Goal: Task Accomplishment & Management: Manage account settings

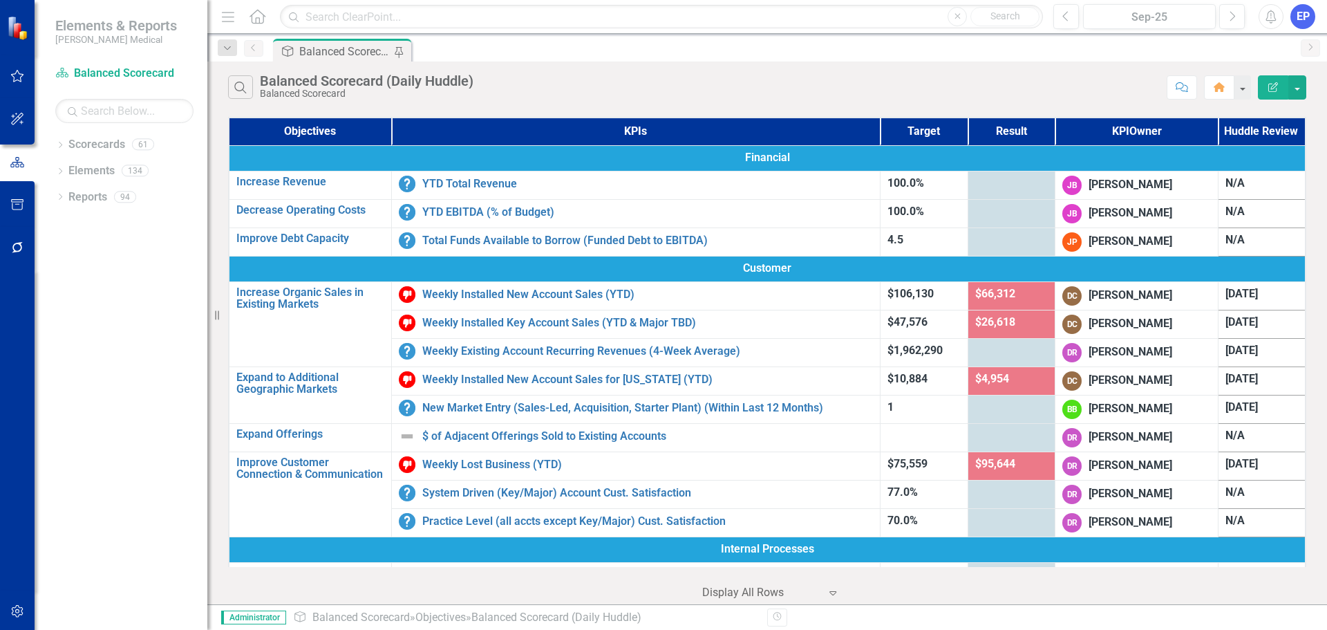
click at [1300, 15] on div "EP" at bounding box center [1303, 16] width 25 height 25
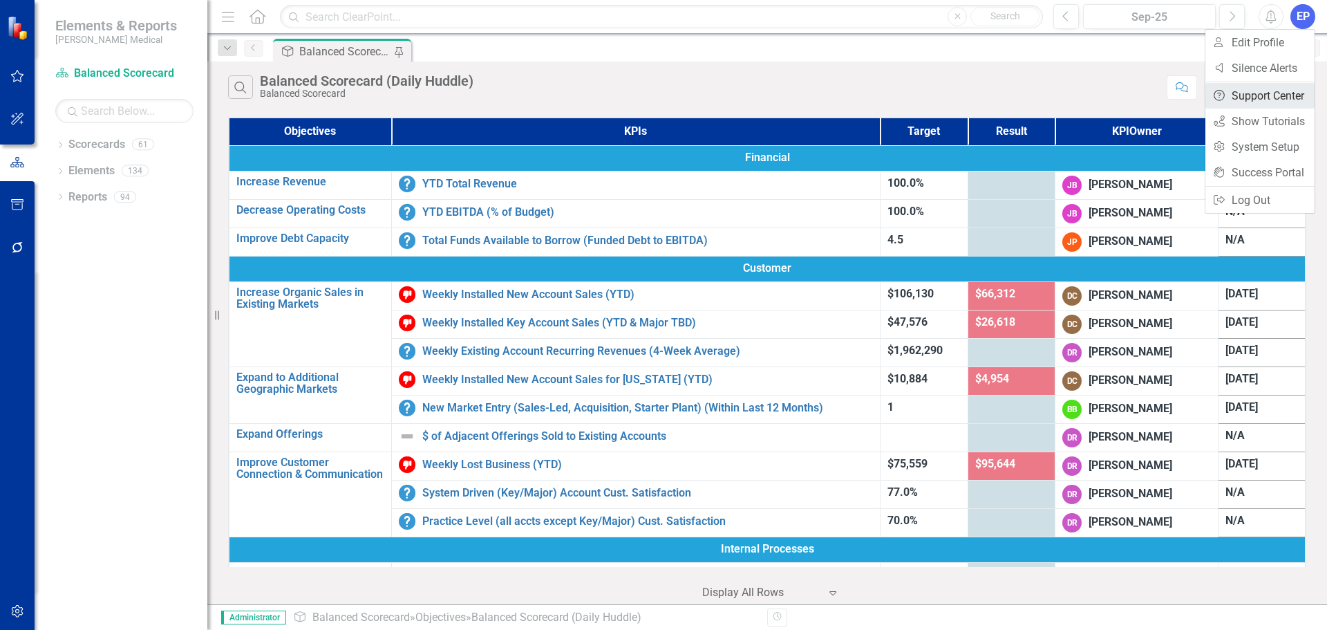
click at [1274, 93] on link "Help Support Center" at bounding box center [1260, 96] width 109 height 26
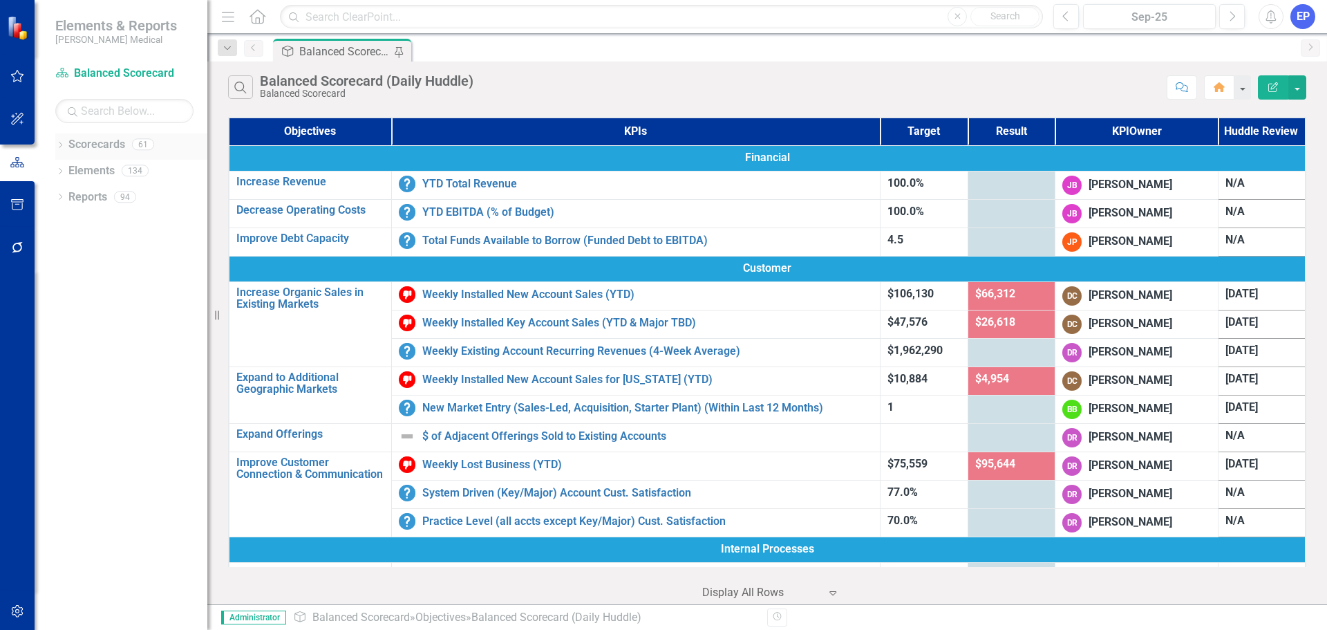
click at [58, 143] on icon "Dropdown" at bounding box center [60, 146] width 10 height 8
click at [67, 355] on icon "Dropdown" at bounding box center [67, 353] width 10 height 8
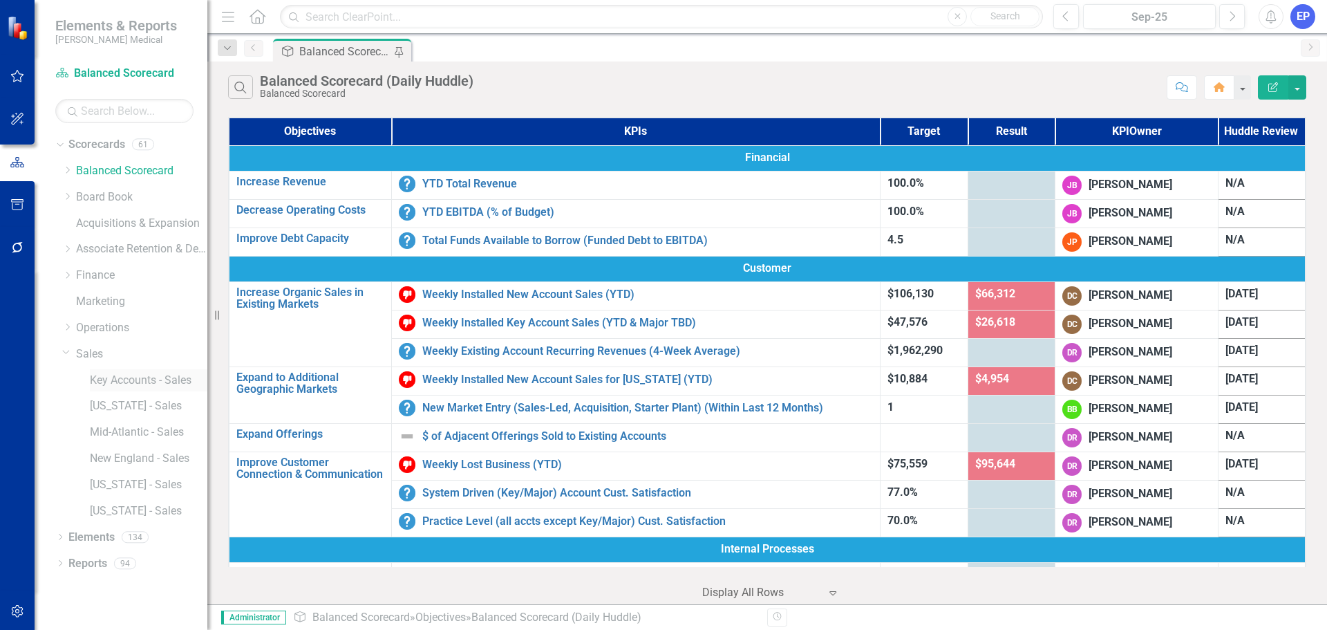
click at [115, 382] on link "Key Accounts - Sales" at bounding box center [149, 381] width 118 height 16
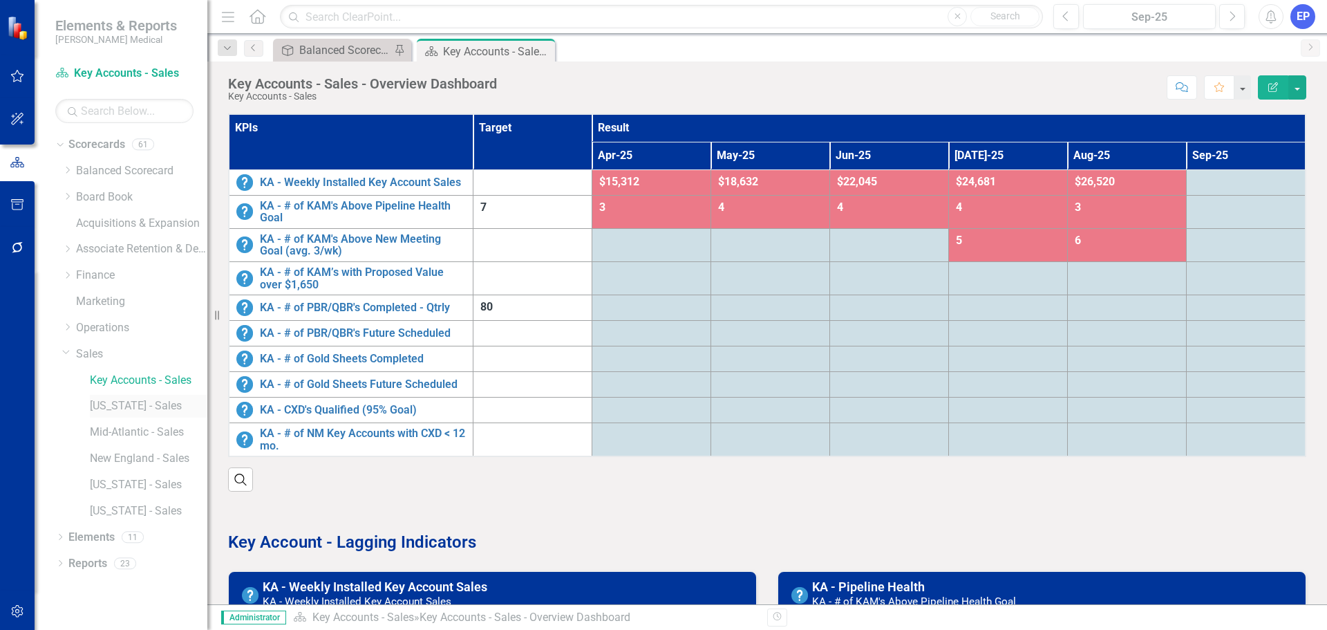
click at [122, 402] on link "Florida - Sales" at bounding box center [149, 406] width 118 height 16
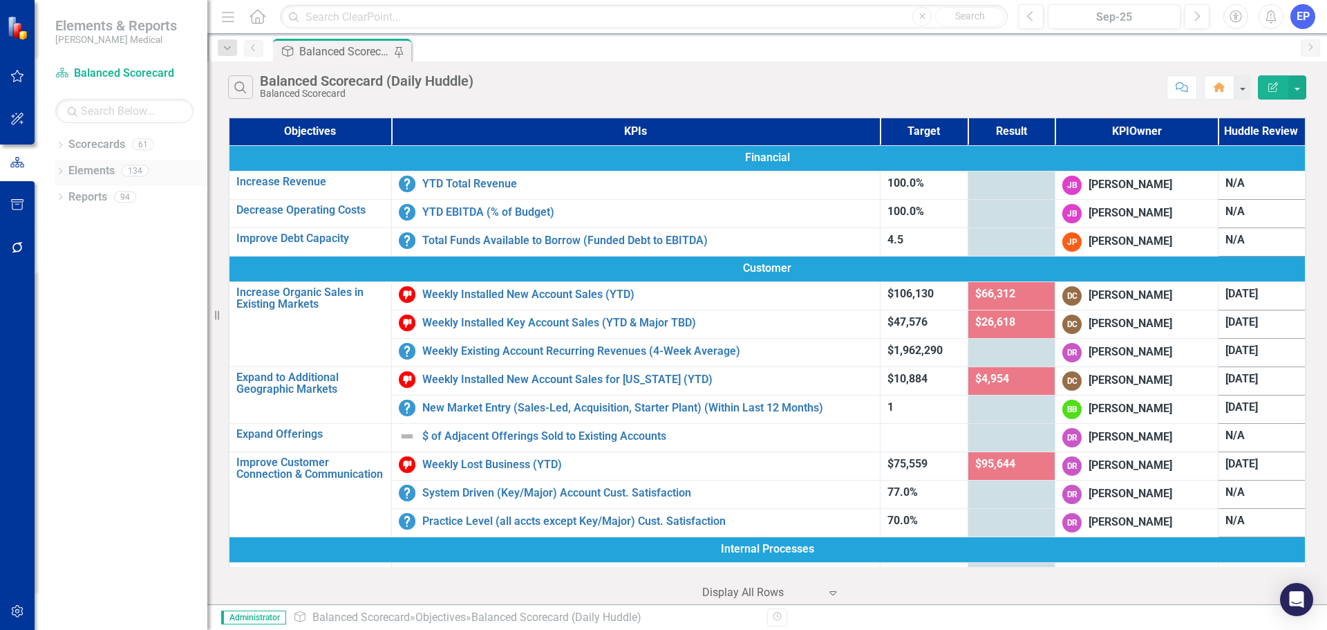
click at [61, 170] on icon "Dropdown" at bounding box center [60, 173] width 10 height 8
click at [62, 140] on div "Dropdown Scorecards 61" at bounding box center [131, 146] width 152 height 26
click at [59, 144] on icon "Dropdown" at bounding box center [60, 146] width 10 height 8
click at [69, 328] on icon at bounding box center [67, 327] width 3 height 7
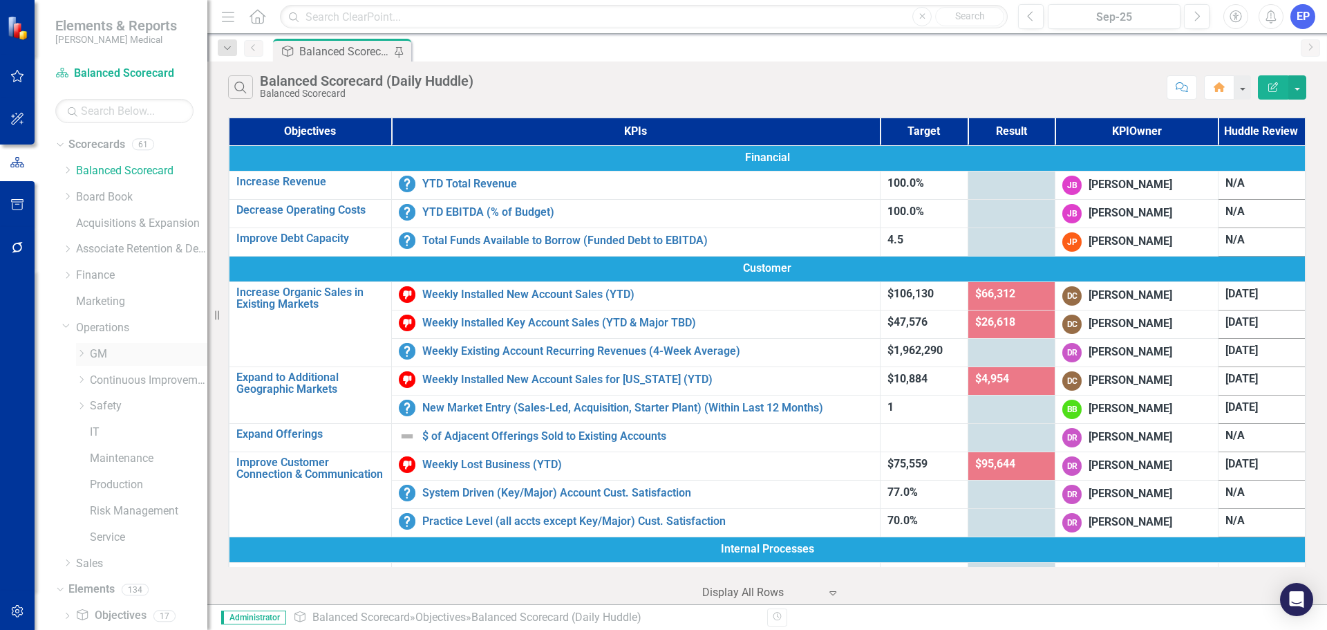
click at [80, 355] on icon "Dropdown" at bounding box center [81, 353] width 10 height 8
click at [120, 402] on link "Delaware - Ops (TEST)" at bounding box center [156, 406] width 104 height 16
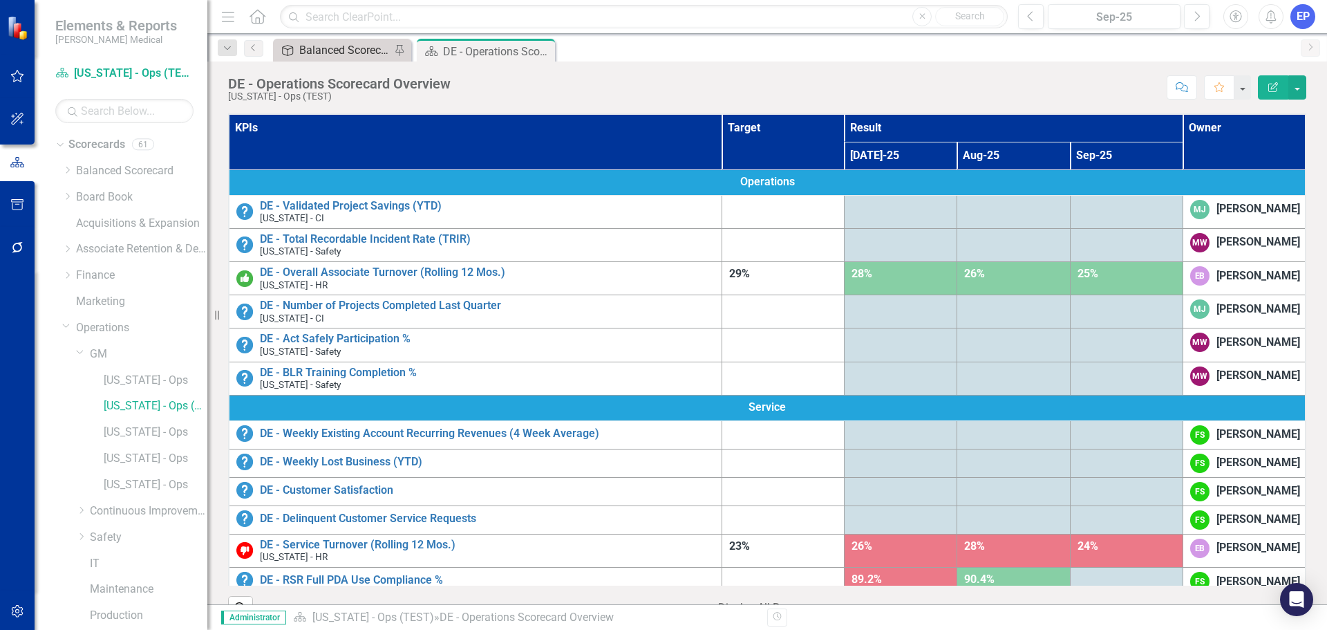
click at [348, 55] on div "Balanced Scorecard (Daily Huddle)" at bounding box center [344, 49] width 91 height 17
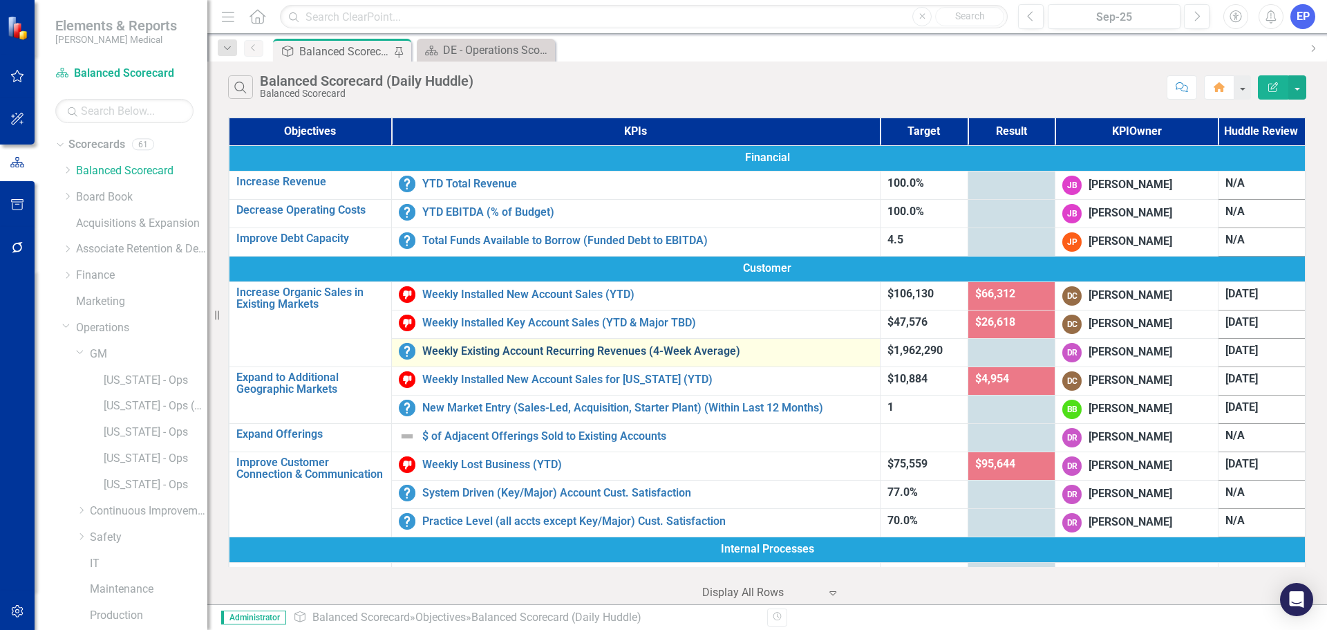
click at [465, 346] on link "Weekly Existing Account Recurring Revenues (4-Week Average)" at bounding box center [647, 351] width 451 height 12
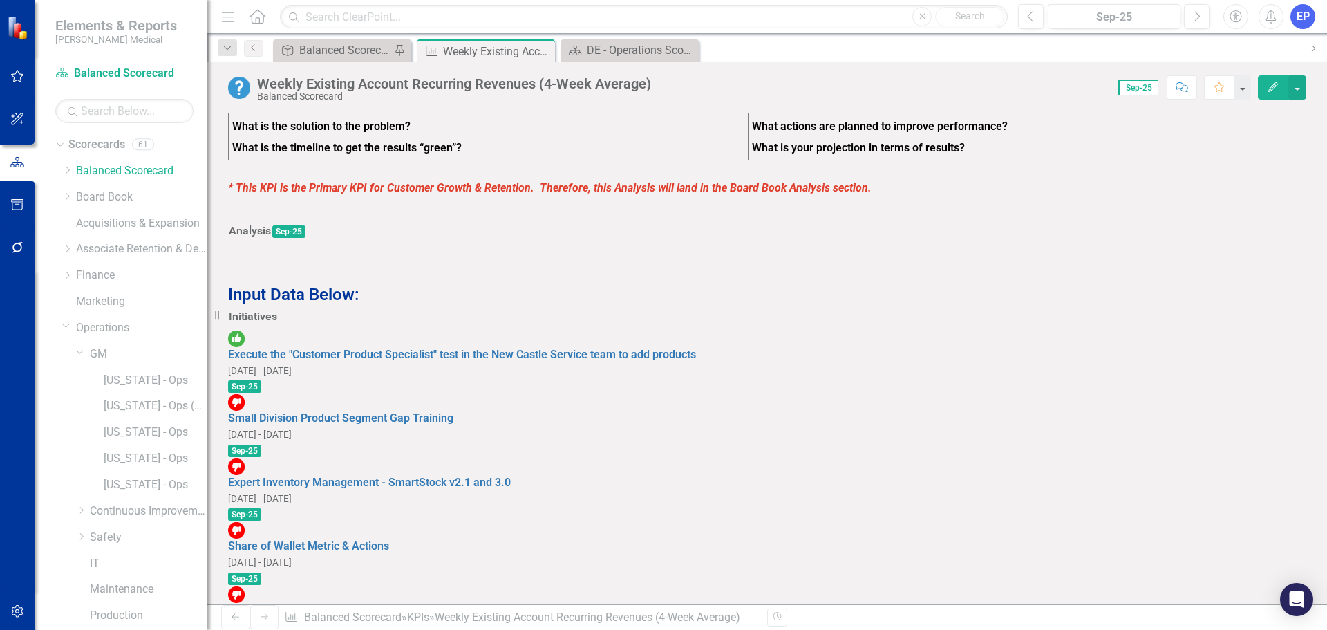
scroll to position [1249, 0]
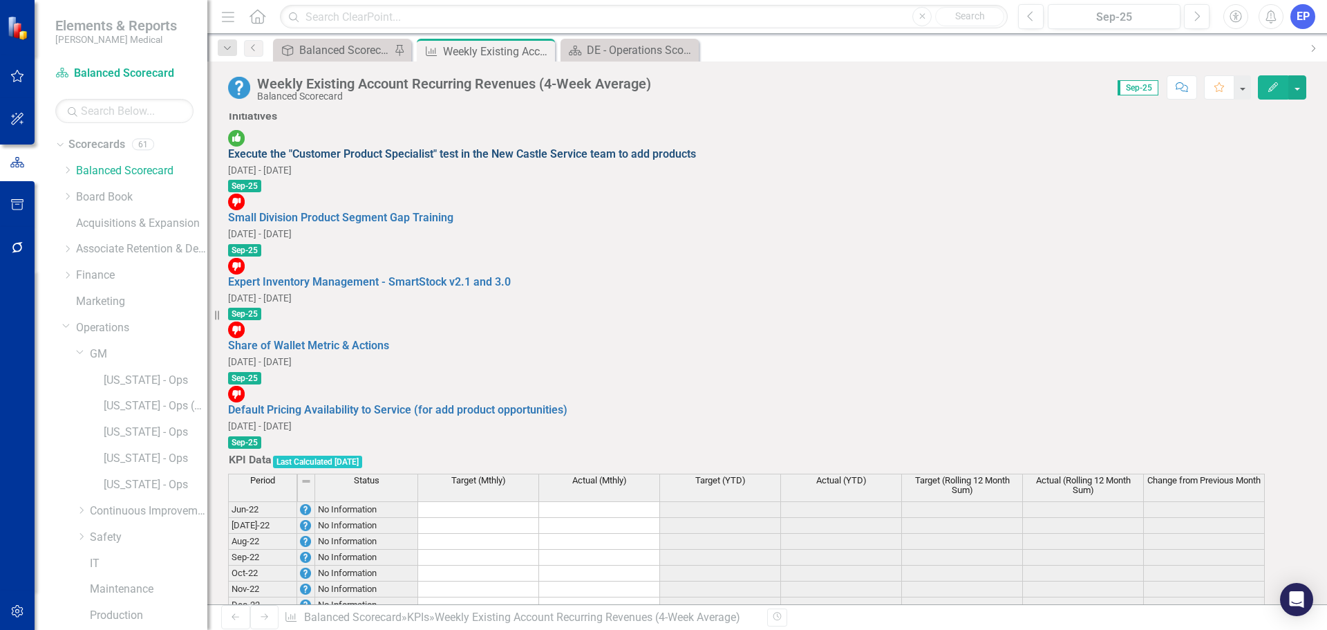
click at [675, 160] on link "Execute the "Customer Product Specialist" test in the New Castle Service team t…" at bounding box center [462, 153] width 468 height 13
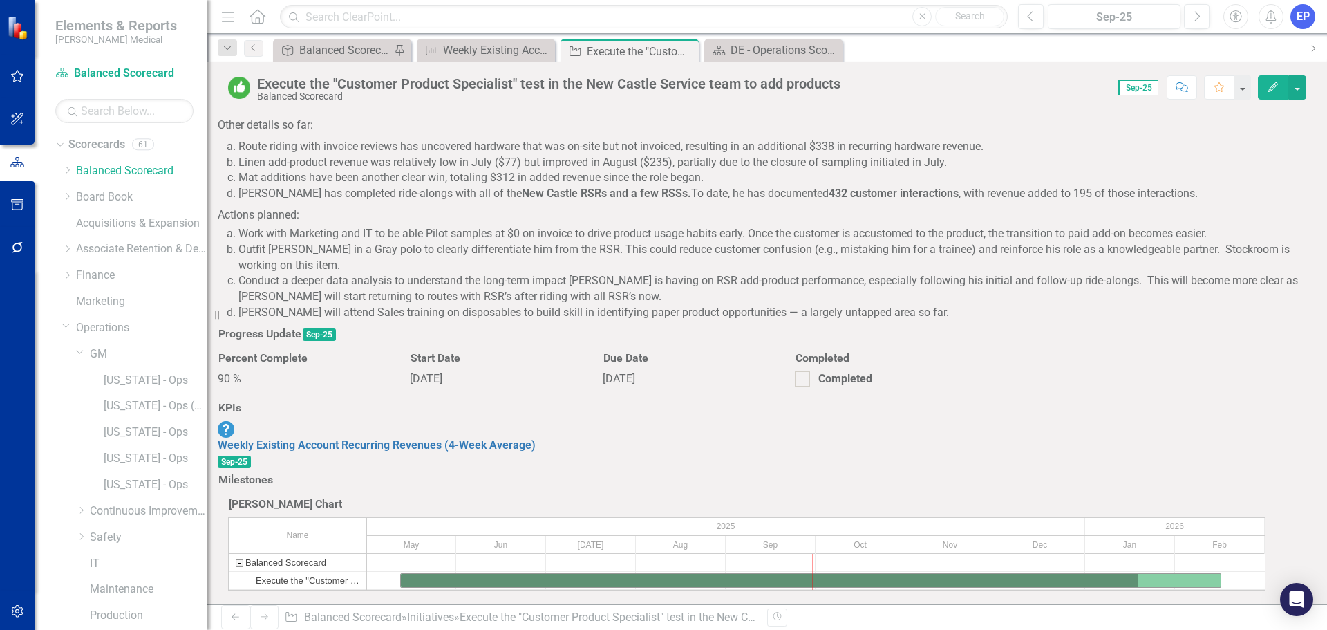
scroll to position [288, 0]
click at [354, 47] on div "Balanced Scorecard (Daily Huddle)" at bounding box center [344, 49] width 91 height 17
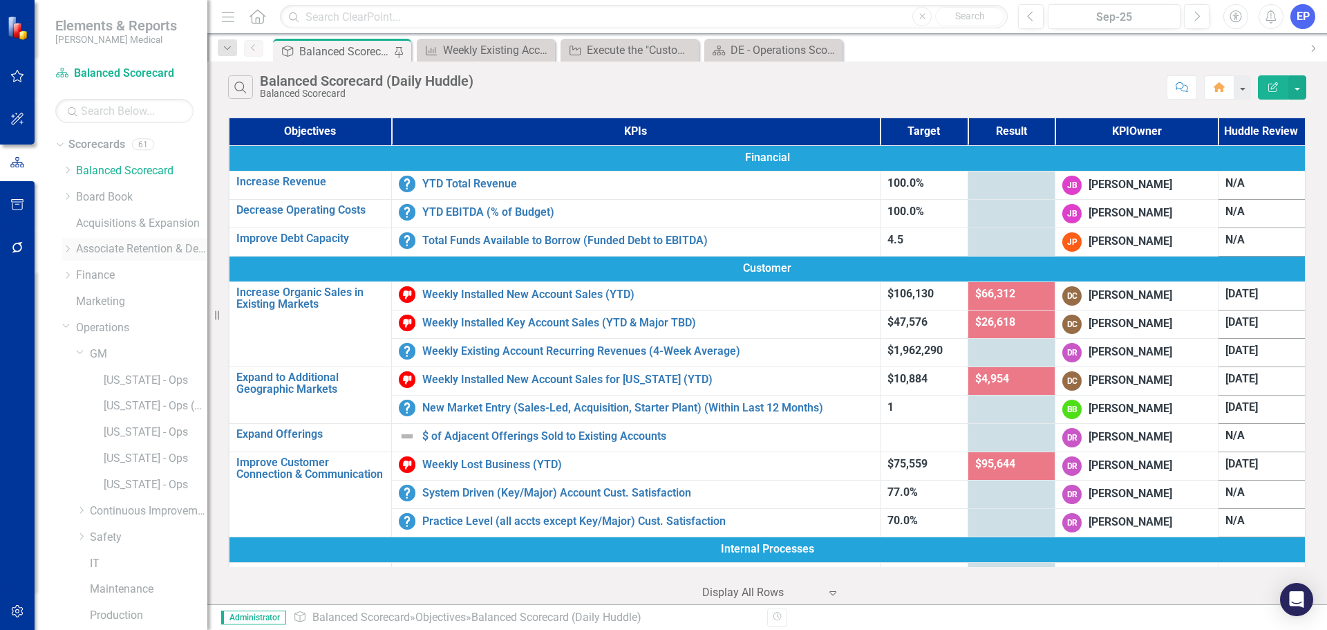
click at [64, 250] on icon "Dropdown" at bounding box center [67, 249] width 10 height 8
click at [81, 300] on icon "Dropdown" at bounding box center [81, 301] width 10 height 8
click at [141, 328] on link "Connecticut - HR" at bounding box center [156, 328] width 104 height 16
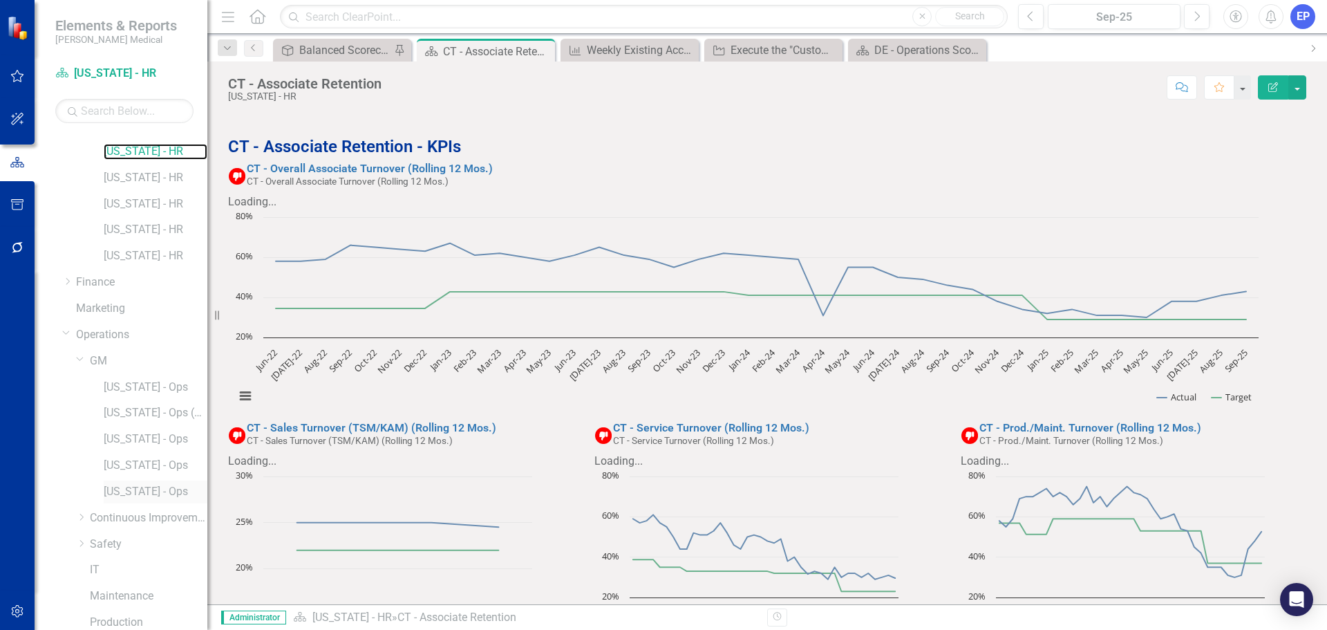
scroll to position [186, 0]
click at [955, 48] on div "DE - Operations Scorecard Overview" at bounding box center [922, 49] width 95 height 17
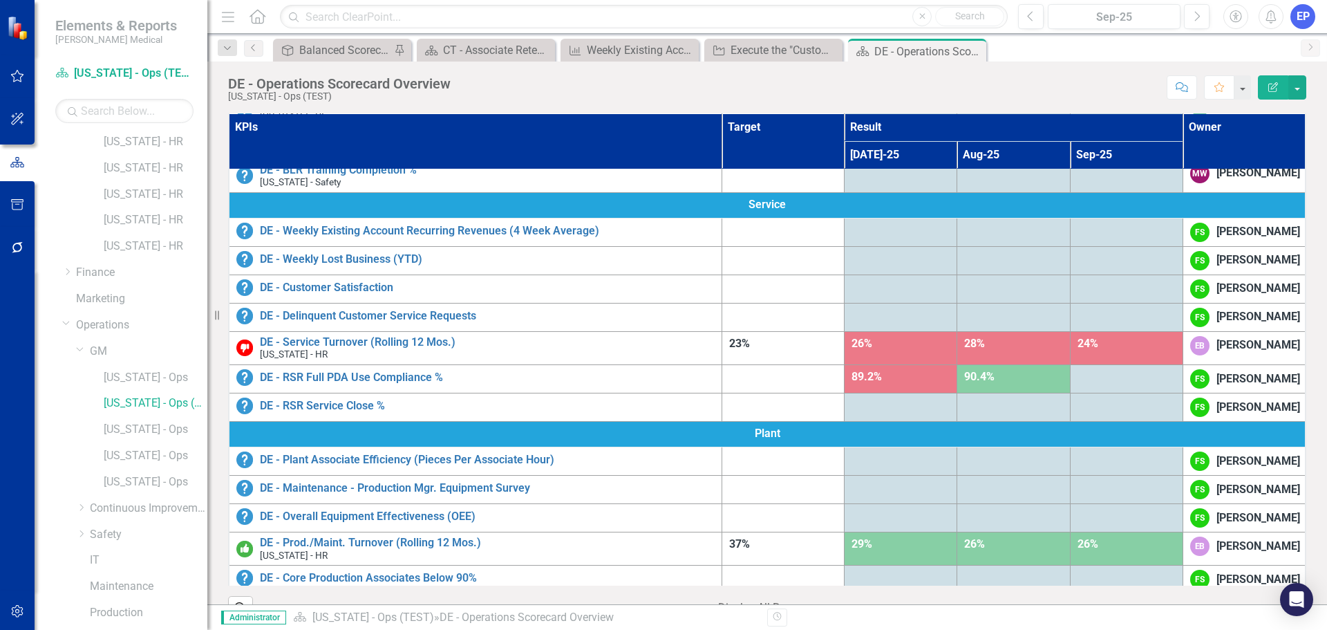
scroll to position [277, 0]
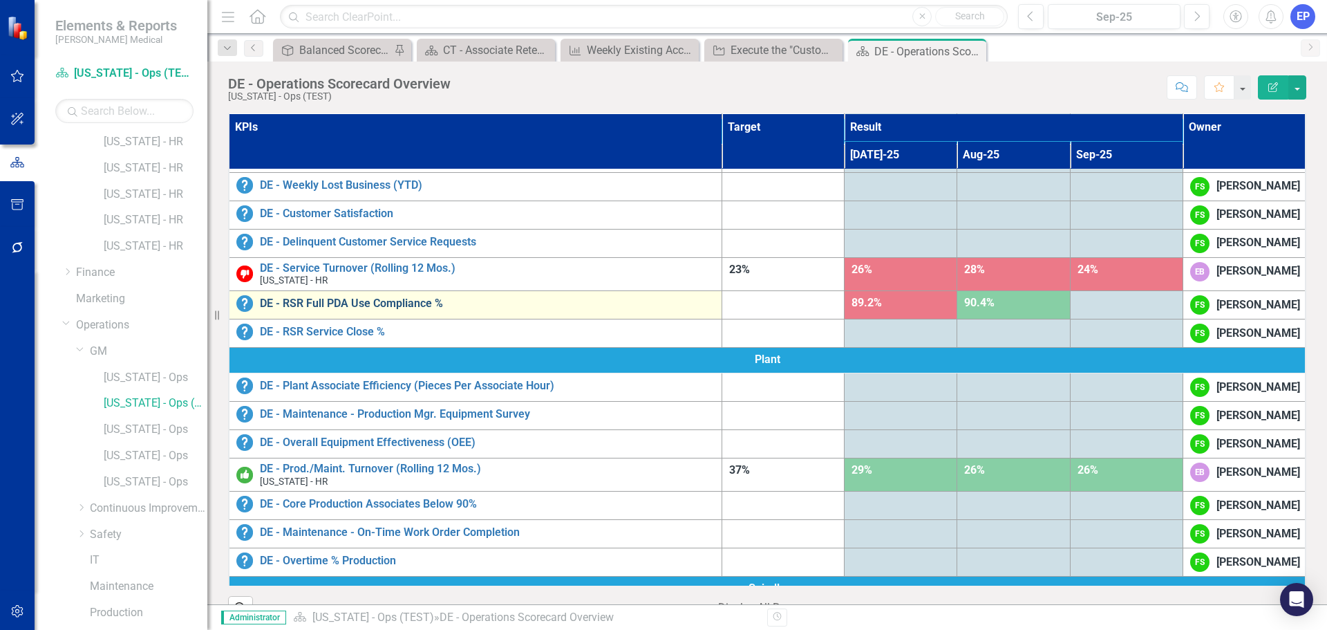
click at [380, 310] on link "DE - RSR Full PDA Use Compliance %" at bounding box center [487, 303] width 455 height 12
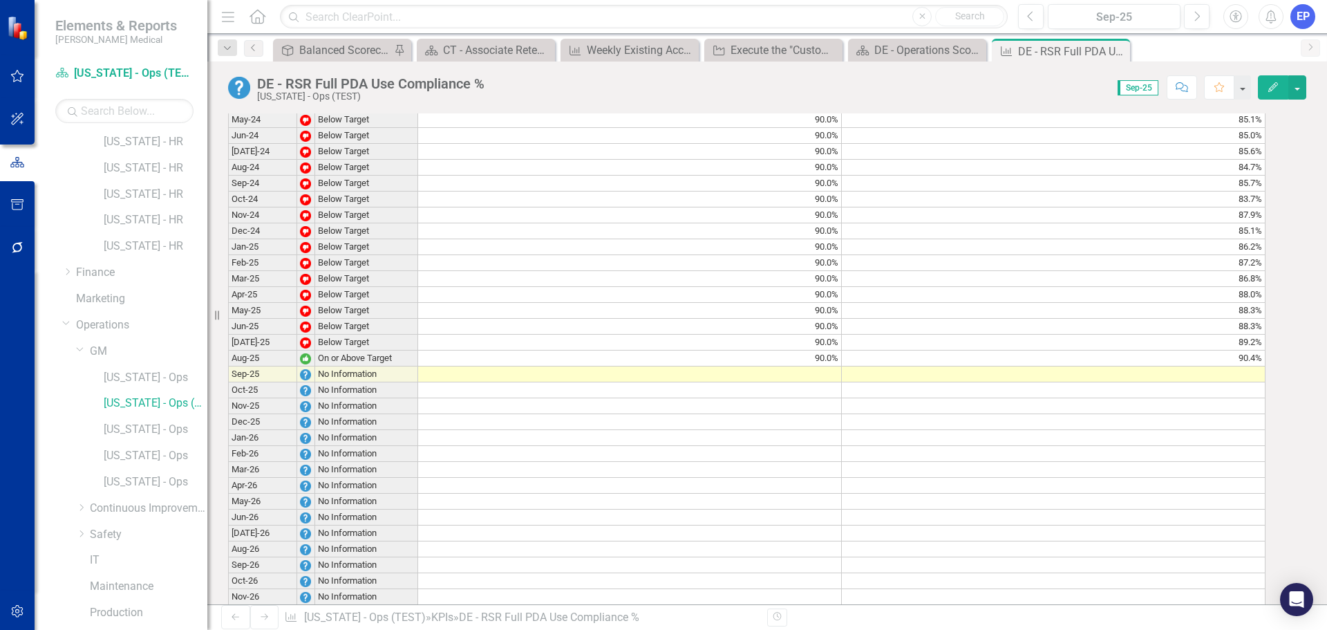
scroll to position [1037, 0]
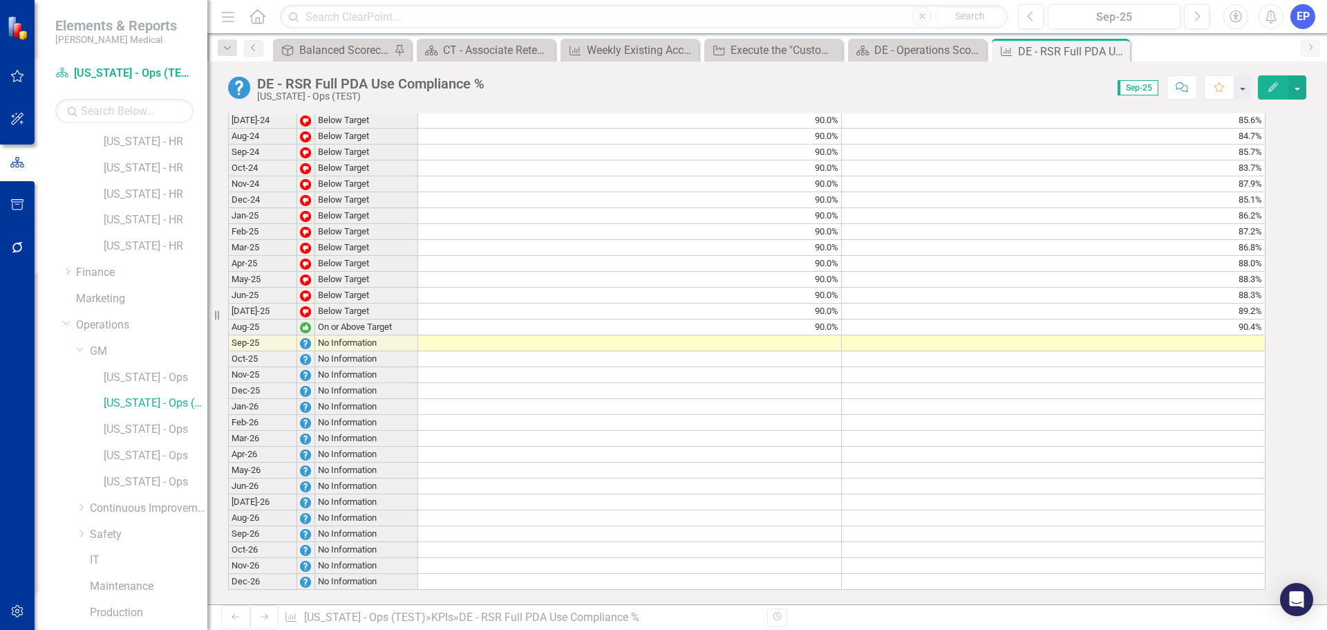
click at [637, 351] on td at bounding box center [630, 343] width 424 height 16
type textarea "90"
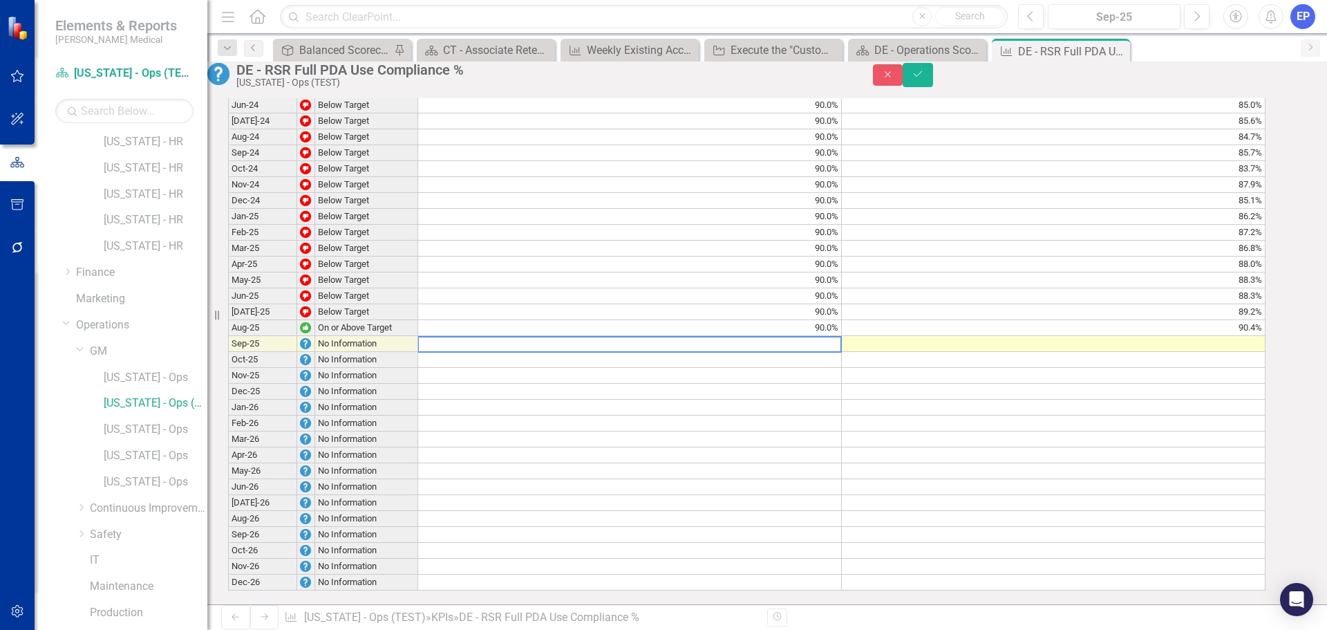
scroll to position [1039, 0]
click at [834, 336] on td "90.0%" at bounding box center [630, 328] width 425 height 16
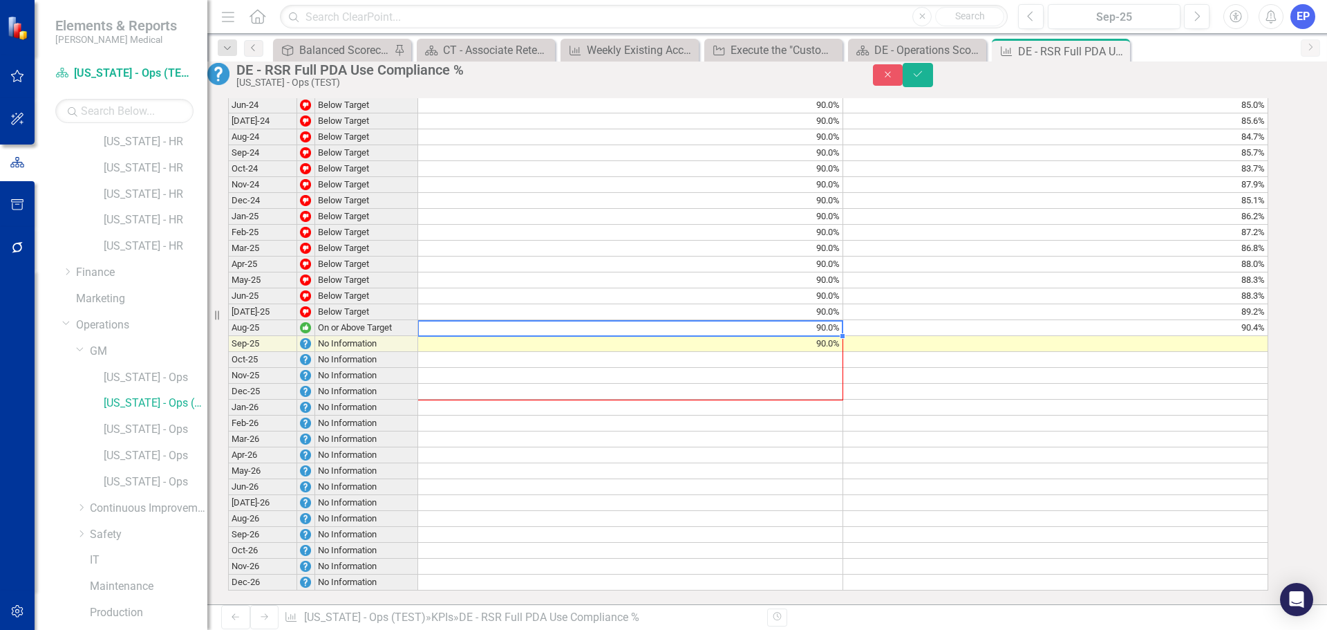
drag, startPoint x: 857, startPoint y: 412, endPoint x: 848, endPoint y: 468, distance: 56.7
click at [228, 468] on div "Period Status Target Actual Jan-24 Below Target 90.0% 78.4% Feb-24 Below Target…" at bounding box center [228, 295] width 0 height 589
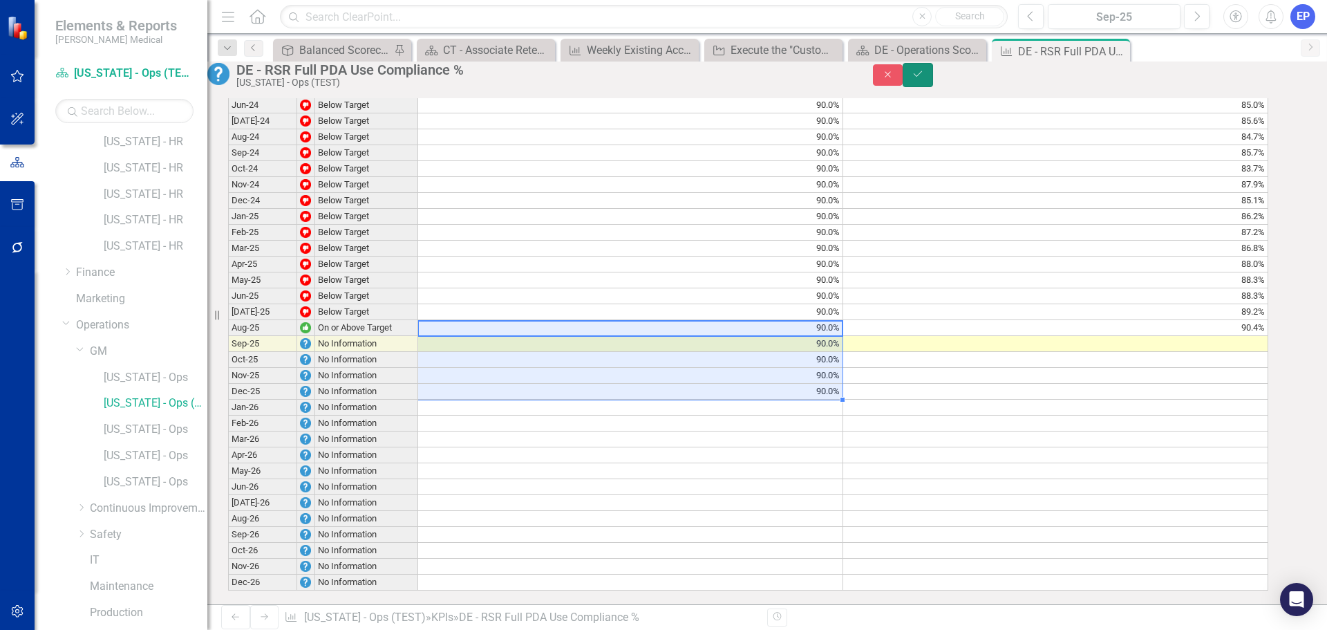
click at [924, 77] on icon "Save" at bounding box center [918, 74] width 12 height 10
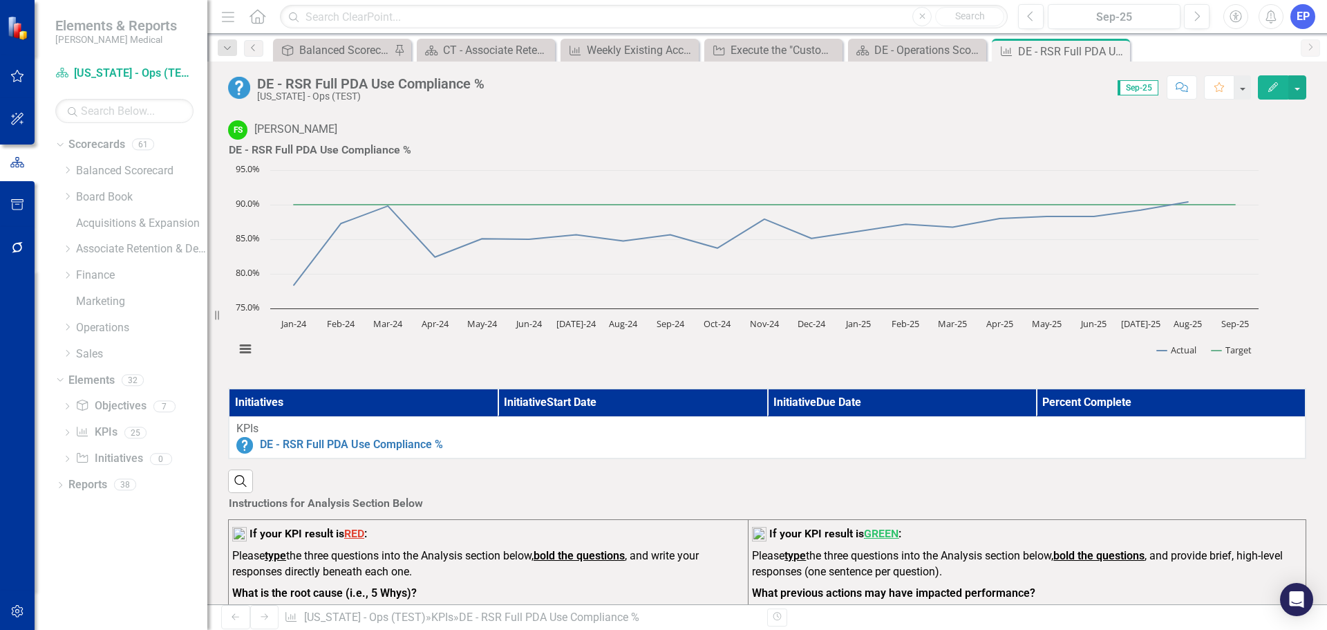
scroll to position [0, 0]
click at [103, 274] on link "Finance" at bounding box center [141, 276] width 131 height 16
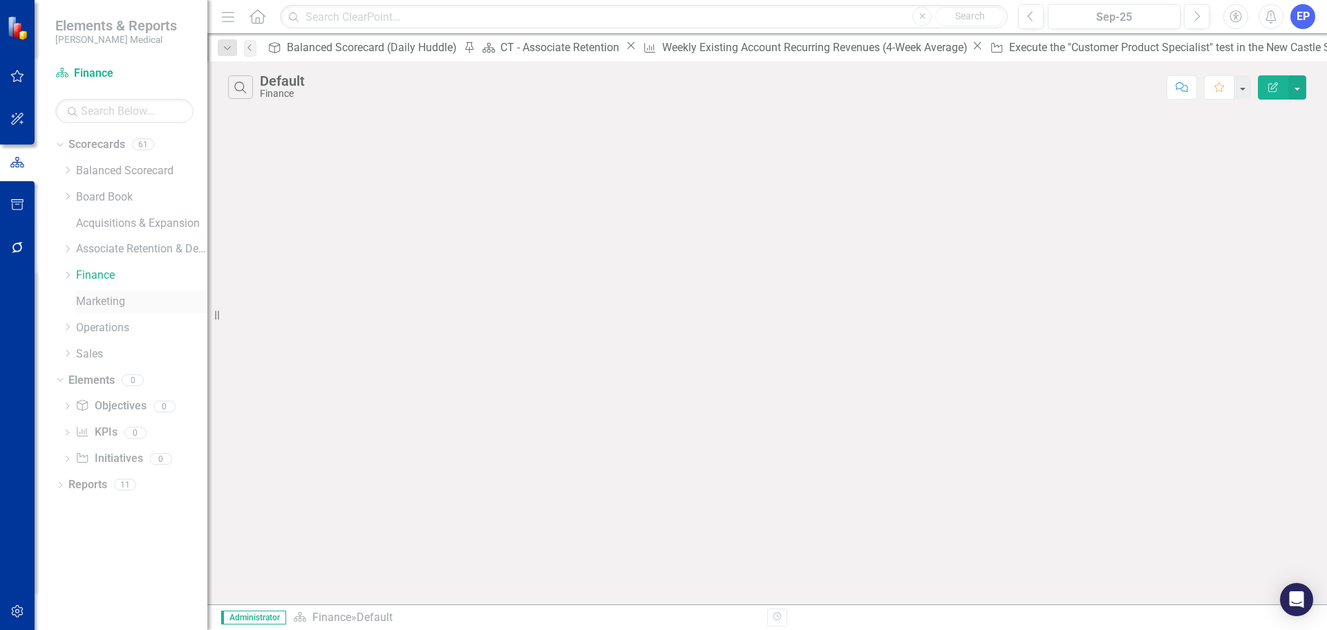
click at [104, 301] on link "Marketing" at bounding box center [141, 302] width 131 height 16
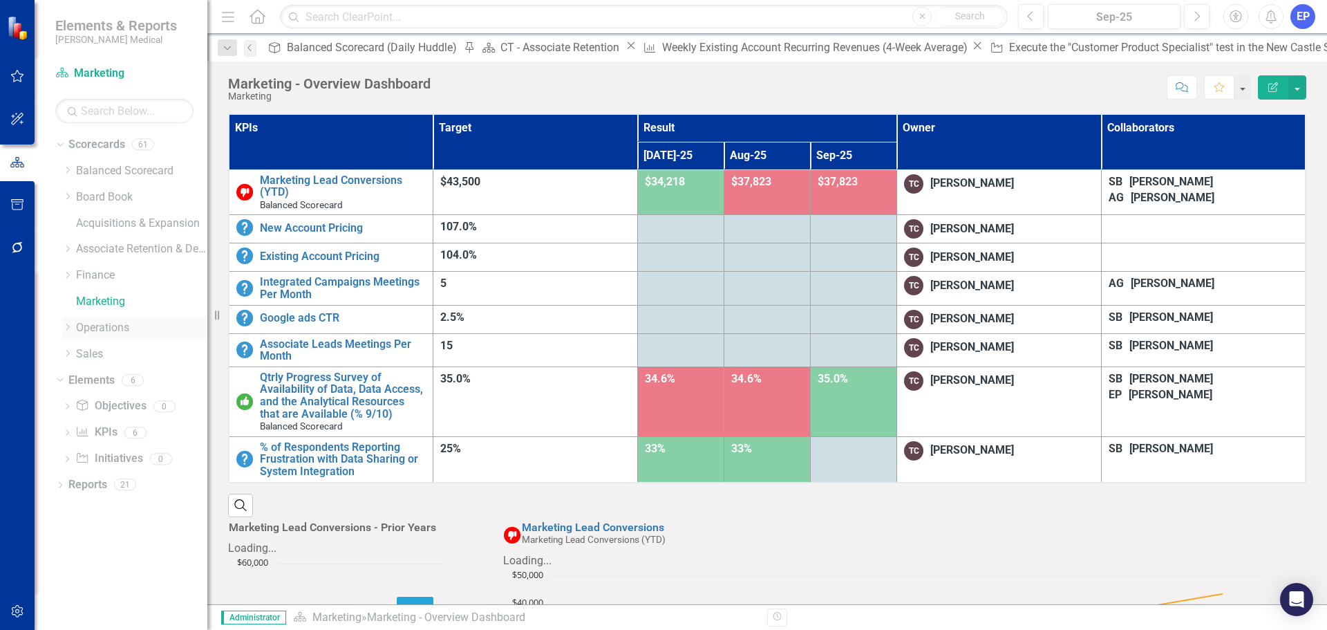
click at [66, 329] on icon "Dropdown" at bounding box center [67, 327] width 10 height 8
click at [64, 324] on icon "Dropdown" at bounding box center [66, 325] width 8 height 10
click at [66, 274] on icon "Dropdown" at bounding box center [67, 275] width 10 height 8
click at [66, 274] on icon "Dropdown" at bounding box center [66, 273] width 8 height 10
click at [18, 77] on icon "button" at bounding box center [17, 76] width 15 height 11
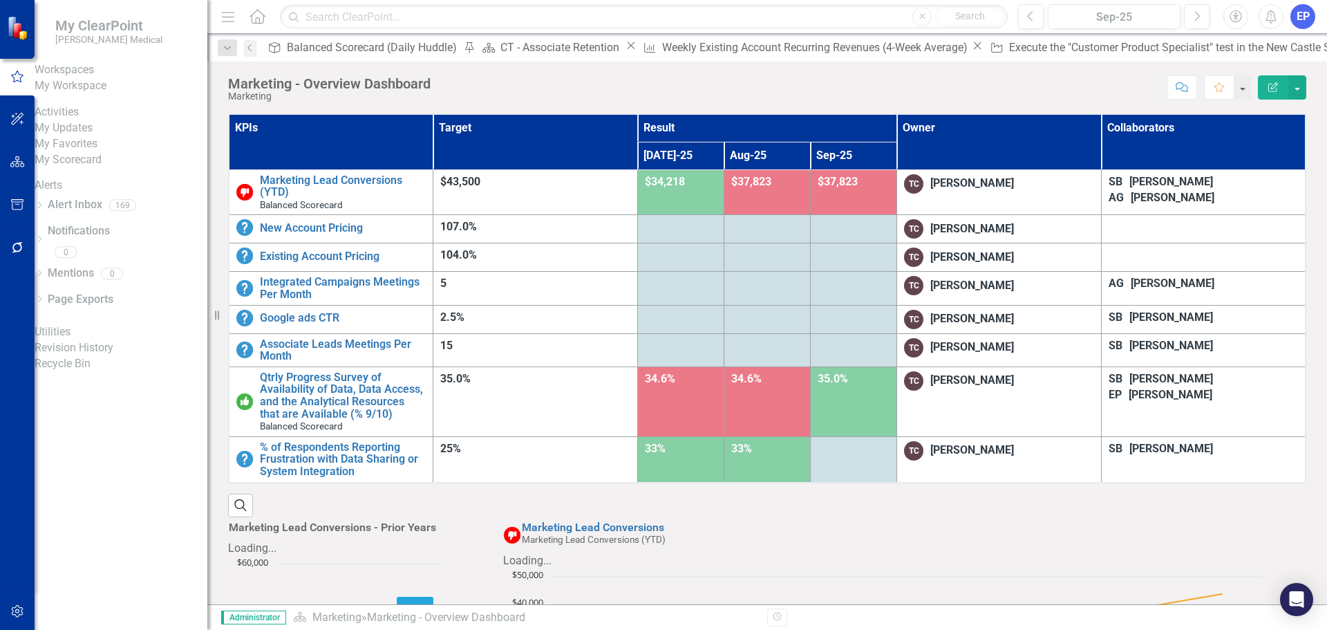
click at [87, 94] on link "My Workspace" at bounding box center [121, 86] width 173 height 16
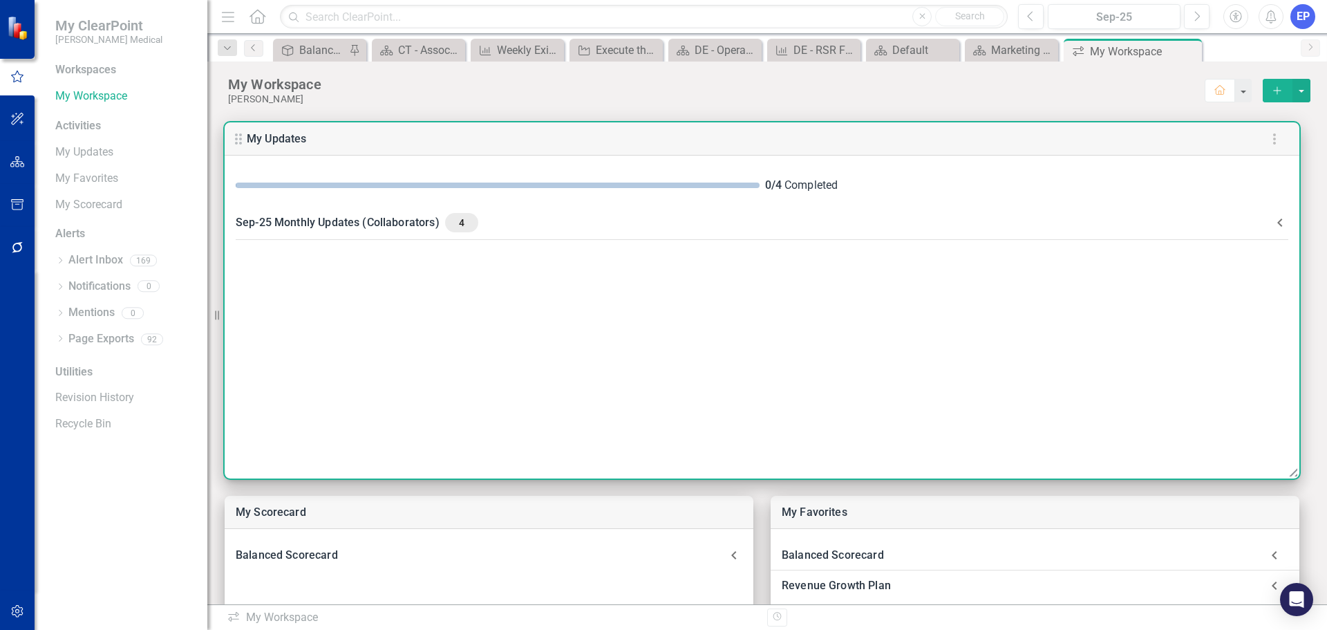
click at [1279, 218] on icon at bounding box center [1280, 222] width 17 height 17
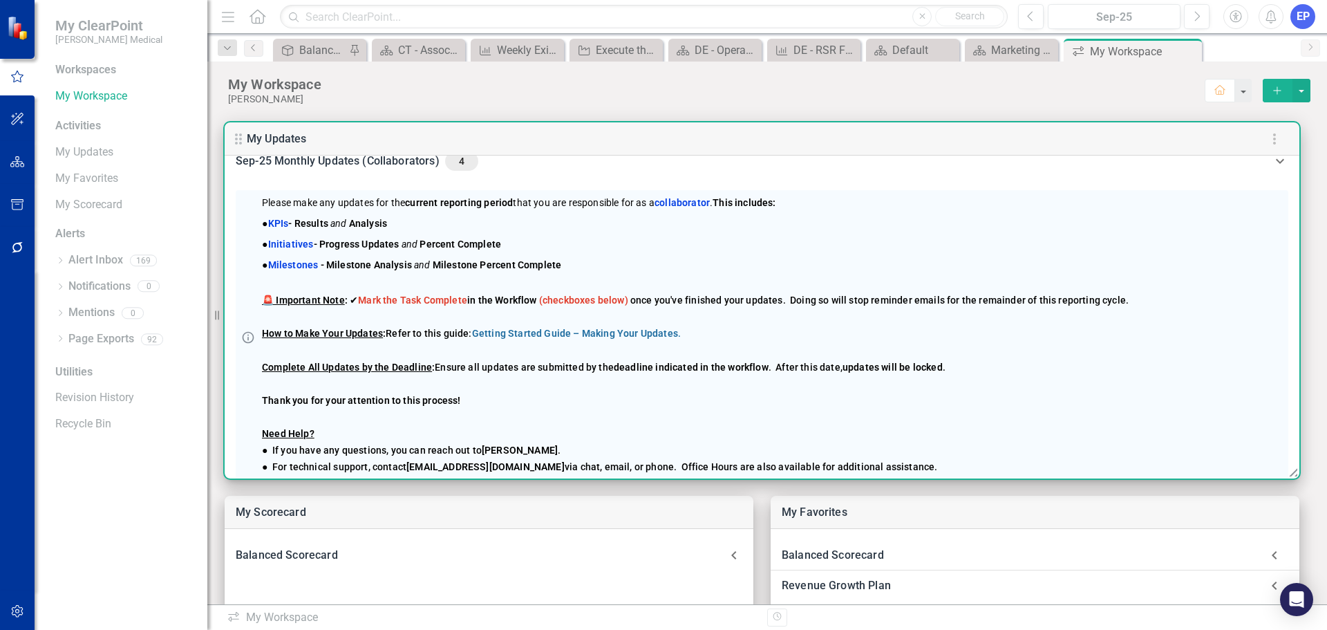
scroll to position [69, 0]
drag, startPoint x: 680, startPoint y: 333, endPoint x: 529, endPoint y: 326, distance: 151.5
click at [496, 327] on span "Getting Started Guide – Making Your Updates ." at bounding box center [576, 331] width 209 height 11
click at [554, 329] on link "Getting Started Guide – Making Your Updates" at bounding box center [575, 331] width 206 height 11
click at [552, 331] on link "Getting Started Guide – Making Your Updates" at bounding box center [575, 331] width 206 height 11
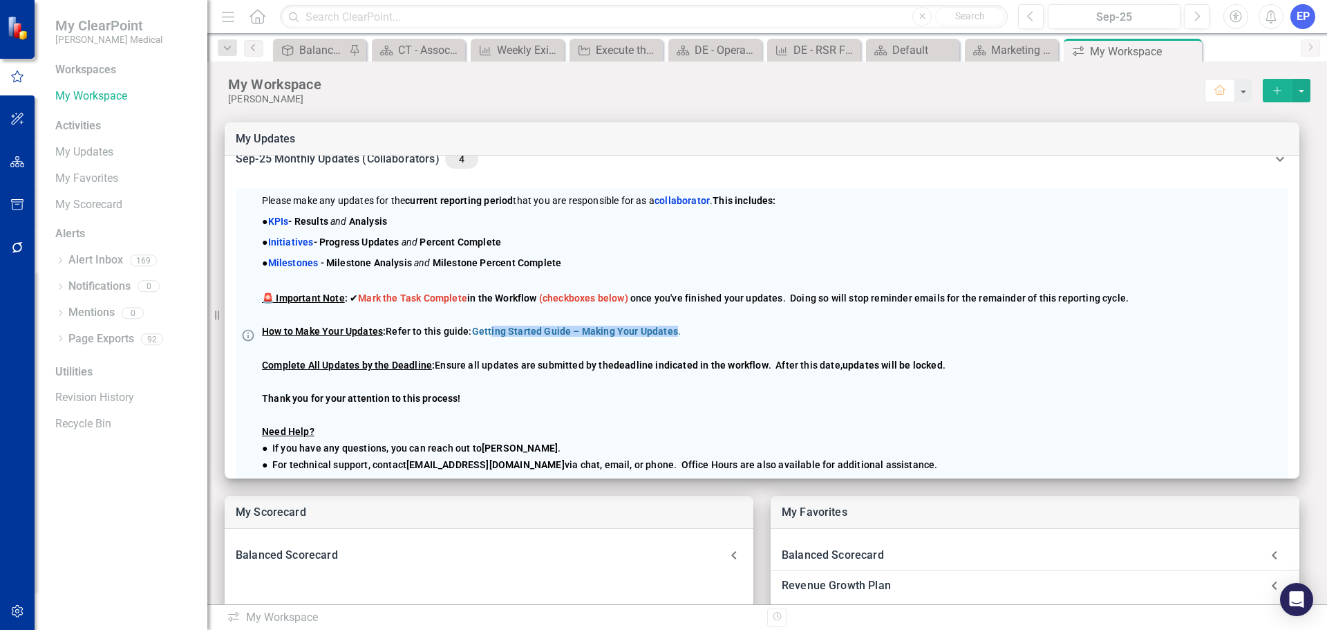
click at [1294, 17] on div "EP" at bounding box center [1303, 16] width 25 height 25
click at [1264, 97] on link "Help Support Center" at bounding box center [1260, 96] width 109 height 26
